Goal: Task Accomplishment & Management: Complete application form

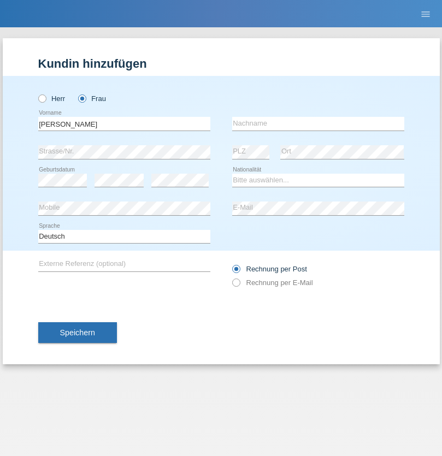
type input "[PERSON_NAME]"
click at [318, 123] on input "text" at bounding box center [318, 124] width 172 height 14
type input "Ferreira"
select select "CH"
radio input "true"
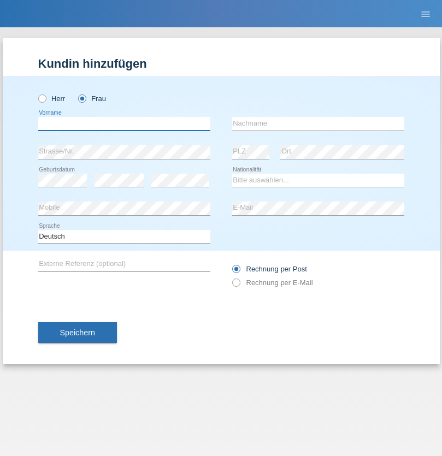
click at [124, 123] on input "text" at bounding box center [124, 124] width 172 height 14
type input "[PERSON_NAME]"
click at [318, 123] on input "text" at bounding box center [318, 124] width 172 height 14
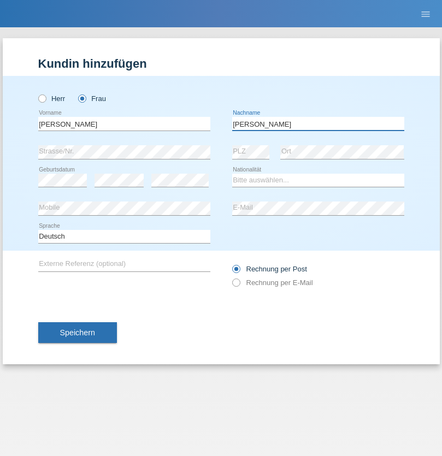
type input "[PERSON_NAME]"
select select "PT"
select select "C"
select select "18"
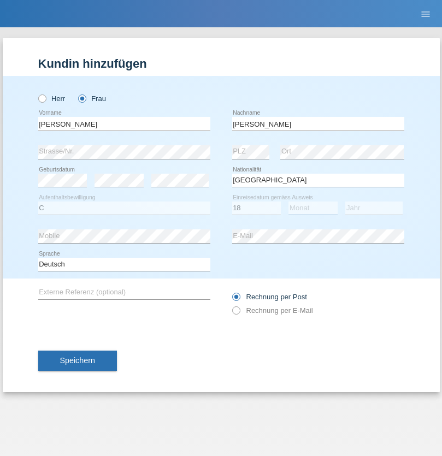
select select "07"
select select "2013"
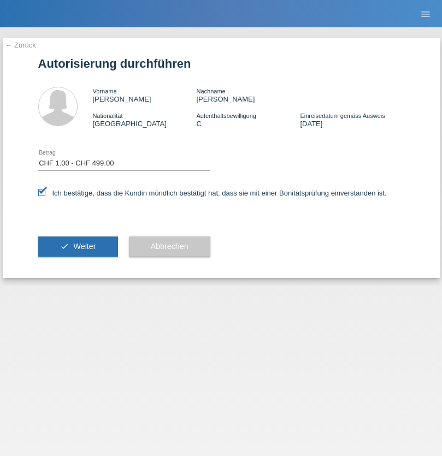
select select "1"
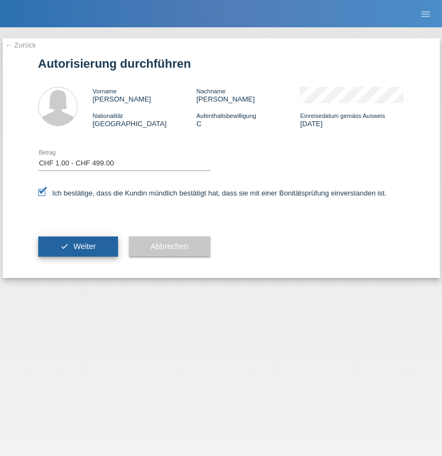
click at [78, 246] on span "Weiter" at bounding box center [84, 246] width 22 height 9
